Goal: Transaction & Acquisition: Purchase product/service

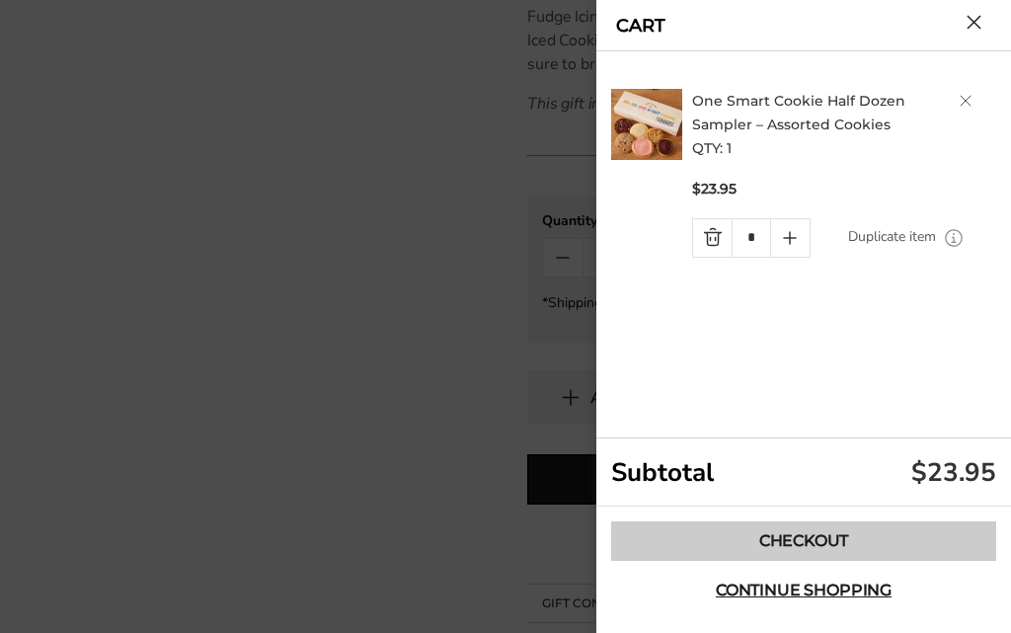
drag, startPoint x: 709, startPoint y: 596, endPoint x: 718, endPoint y: 545, distance: 51.1
click at [708, 593] on button "Continue shopping" at bounding box center [803, 591] width 385 height 40
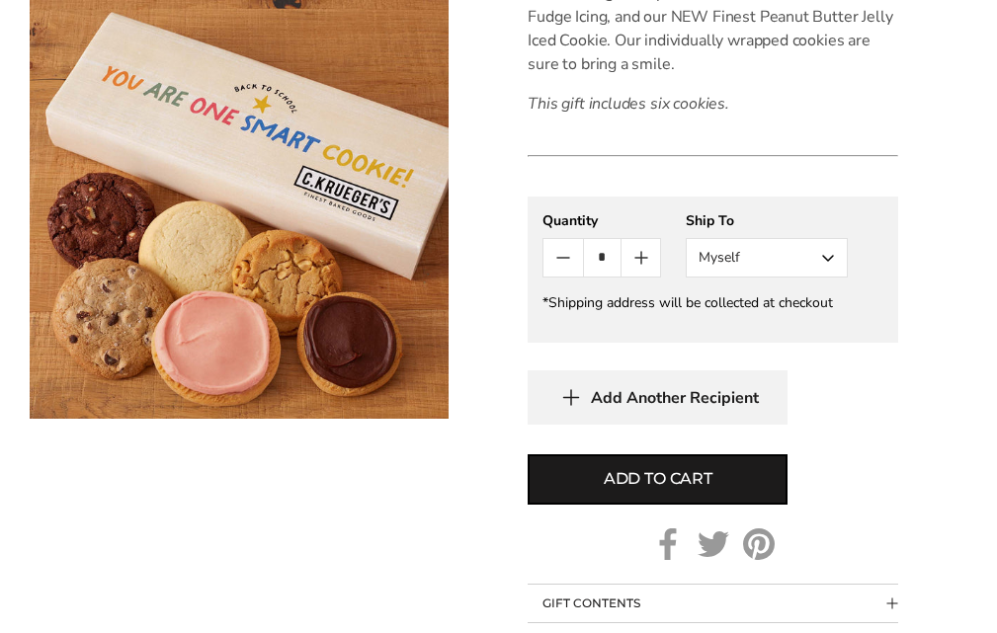
click at [719, 544] on body "Skip to content ****** Bestsellers Summer Summer Vibes Summer Garden Hello Suns…" at bounding box center [498, 341] width 997 height 2263
click at [720, 544] on body "Skip to content ****** Bestsellers Summer Summer Vibes Summer Garden Hello Suns…" at bounding box center [498, 341] width 997 height 2263
click at [721, 506] on form "[PERSON_NAME] One Smart Cookie Half Dozen Sampler – Assorted Cookies SKU: 2152 …" at bounding box center [712, 72] width 370 height 1178
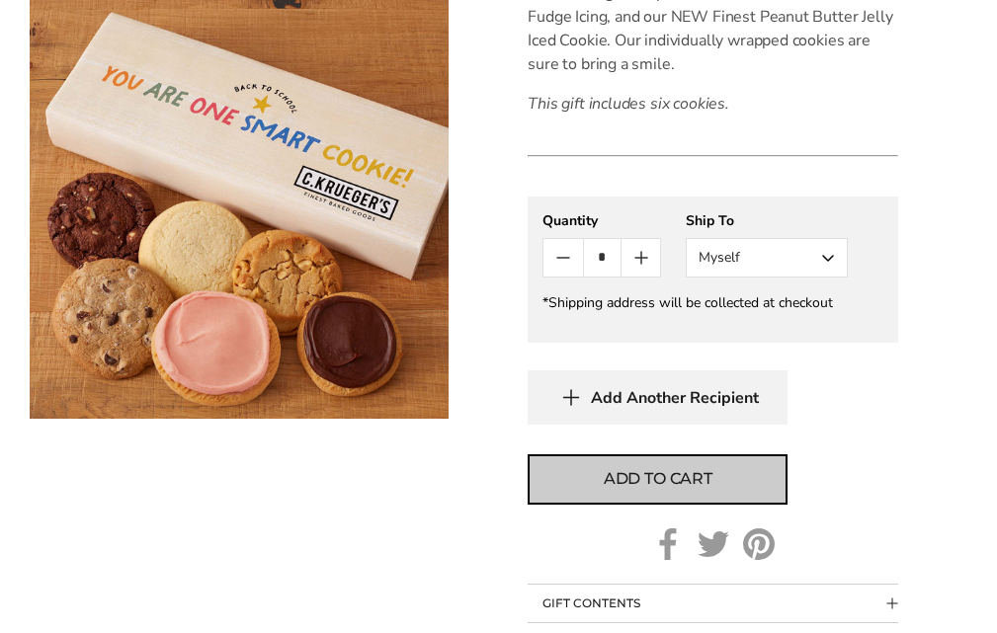
click at [723, 494] on button "Add to cart" at bounding box center [657, 479] width 260 height 50
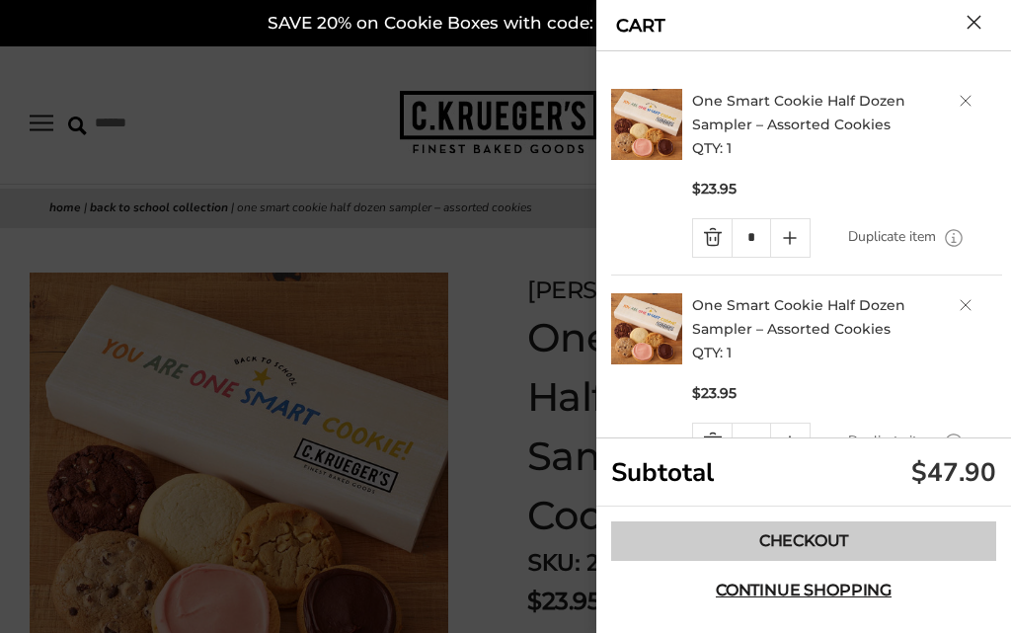
scroll to position [790, 0]
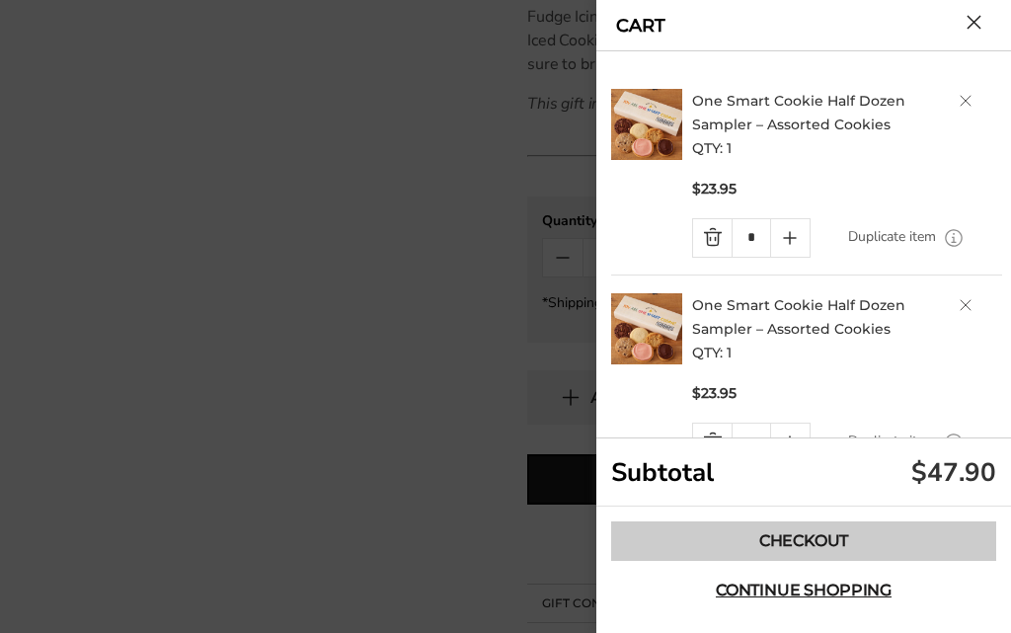
click at [775, 535] on link "Checkout" at bounding box center [803, 541] width 385 height 40
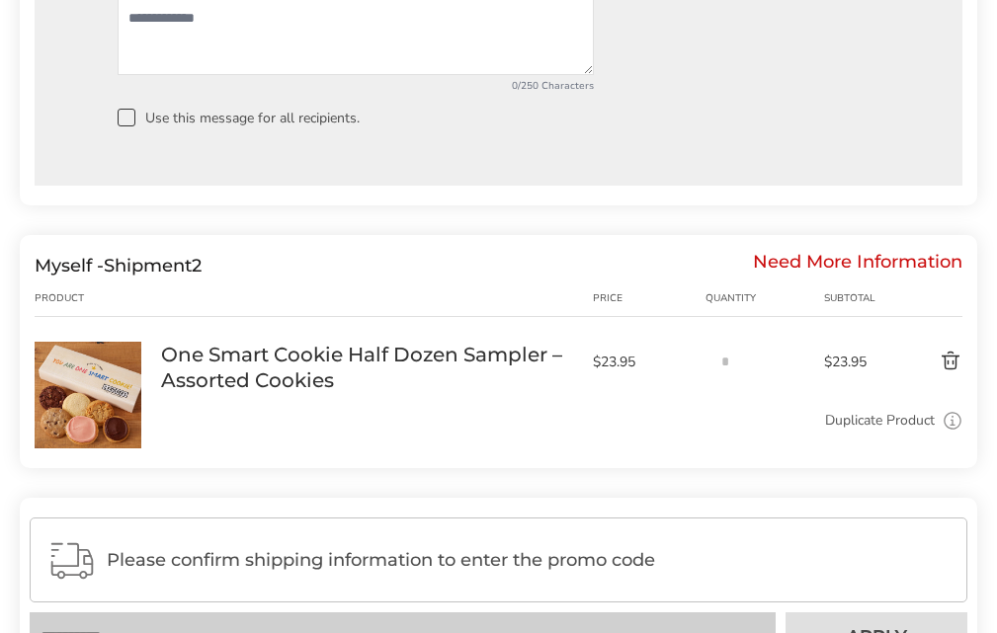
scroll to position [2074, 0]
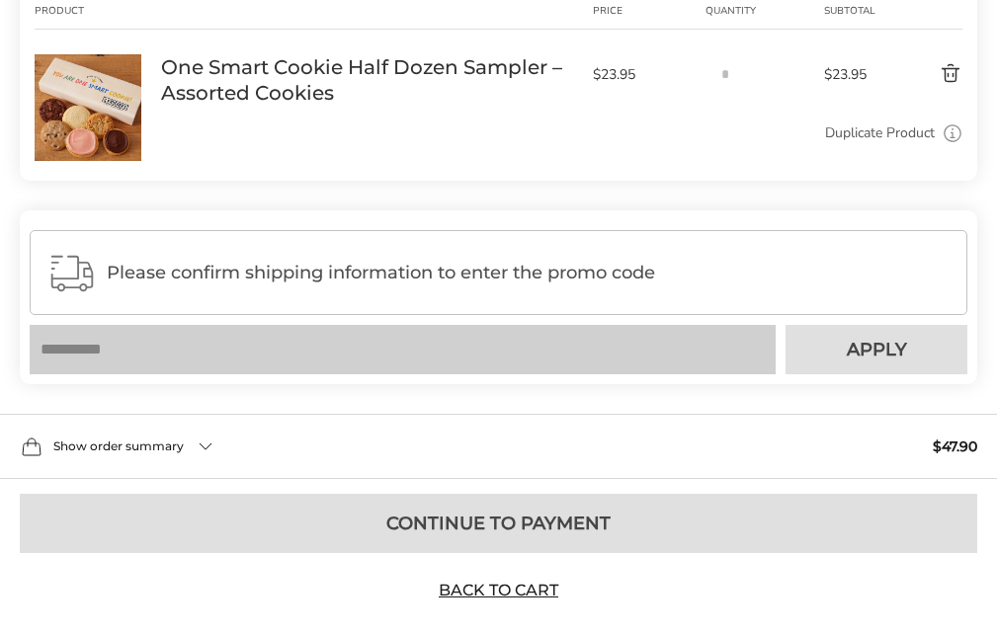
click at [216, 433] on div "Show order summary $47.90" at bounding box center [498, 446] width 997 height 65
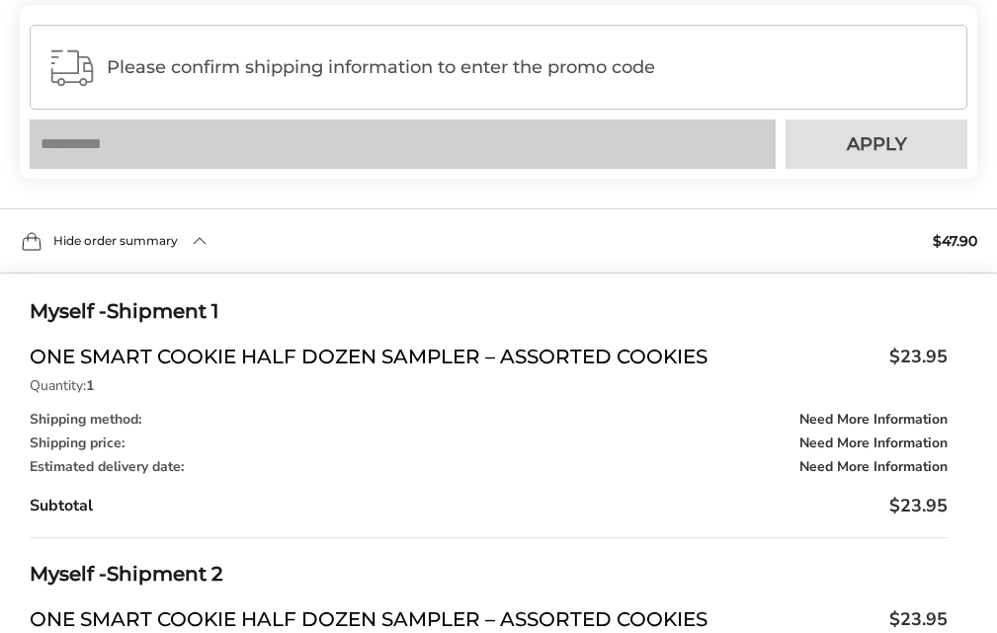
scroll to position [2272, 0]
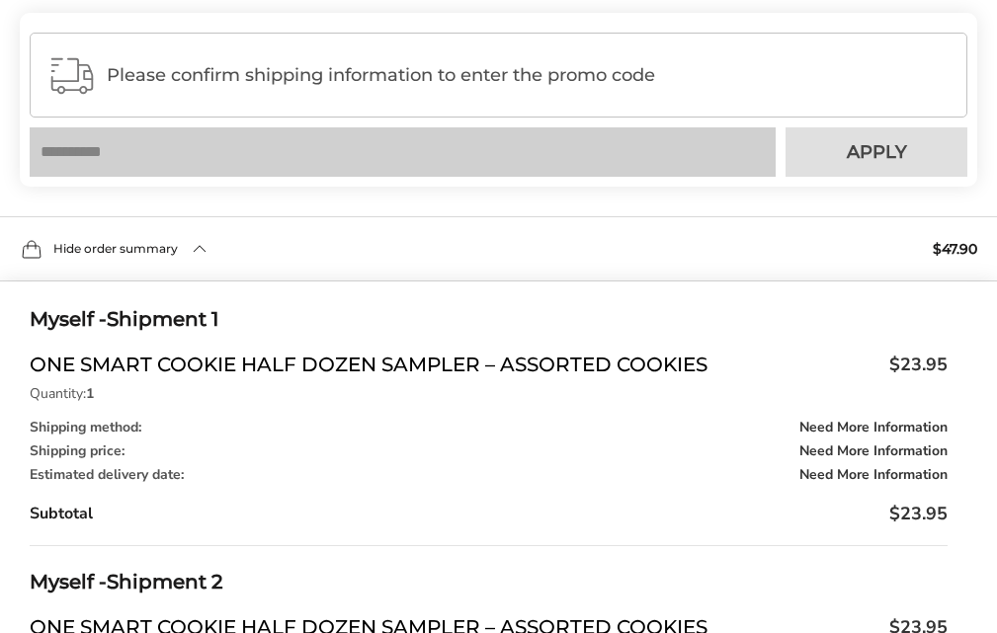
click at [479, 85] on span "Please confirm shipping information to enter the promo code" at bounding box center [528, 75] width 842 height 20
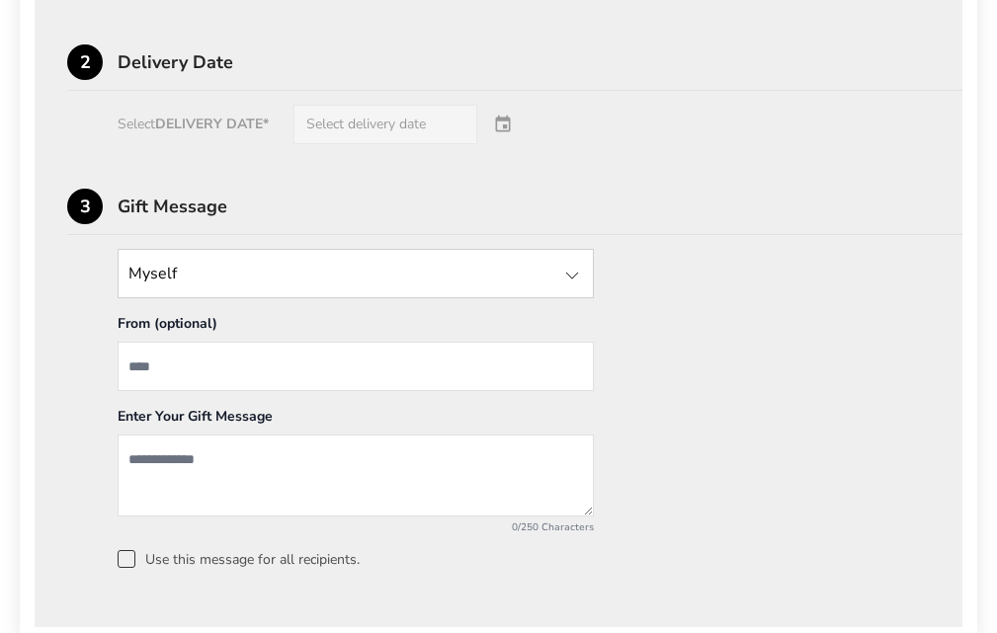
scroll to position [1086, 0]
